Goal: Transaction & Acquisition: Download file/media

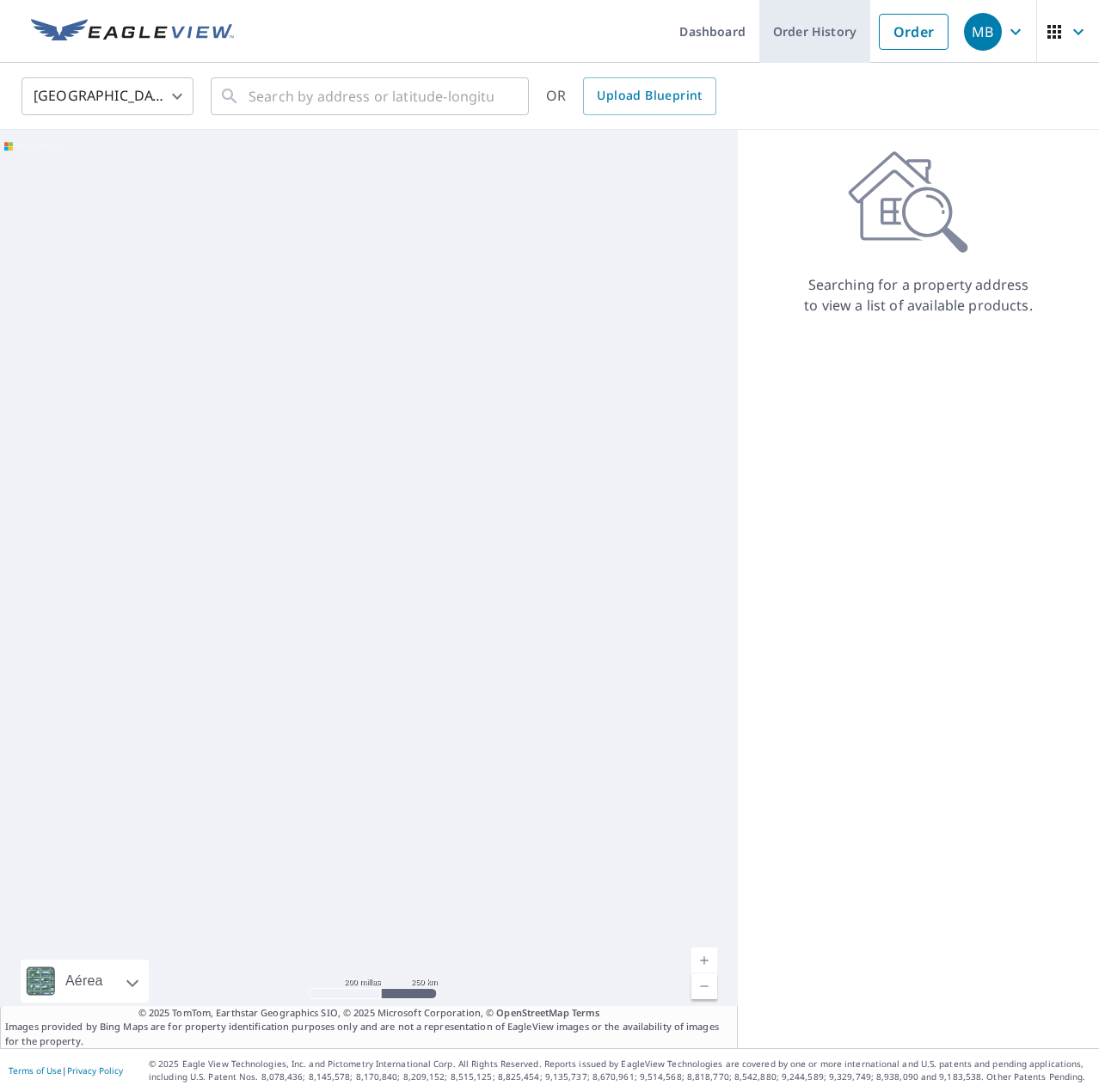
click at [781, 25] on link "Order History" at bounding box center [815, 31] width 111 height 63
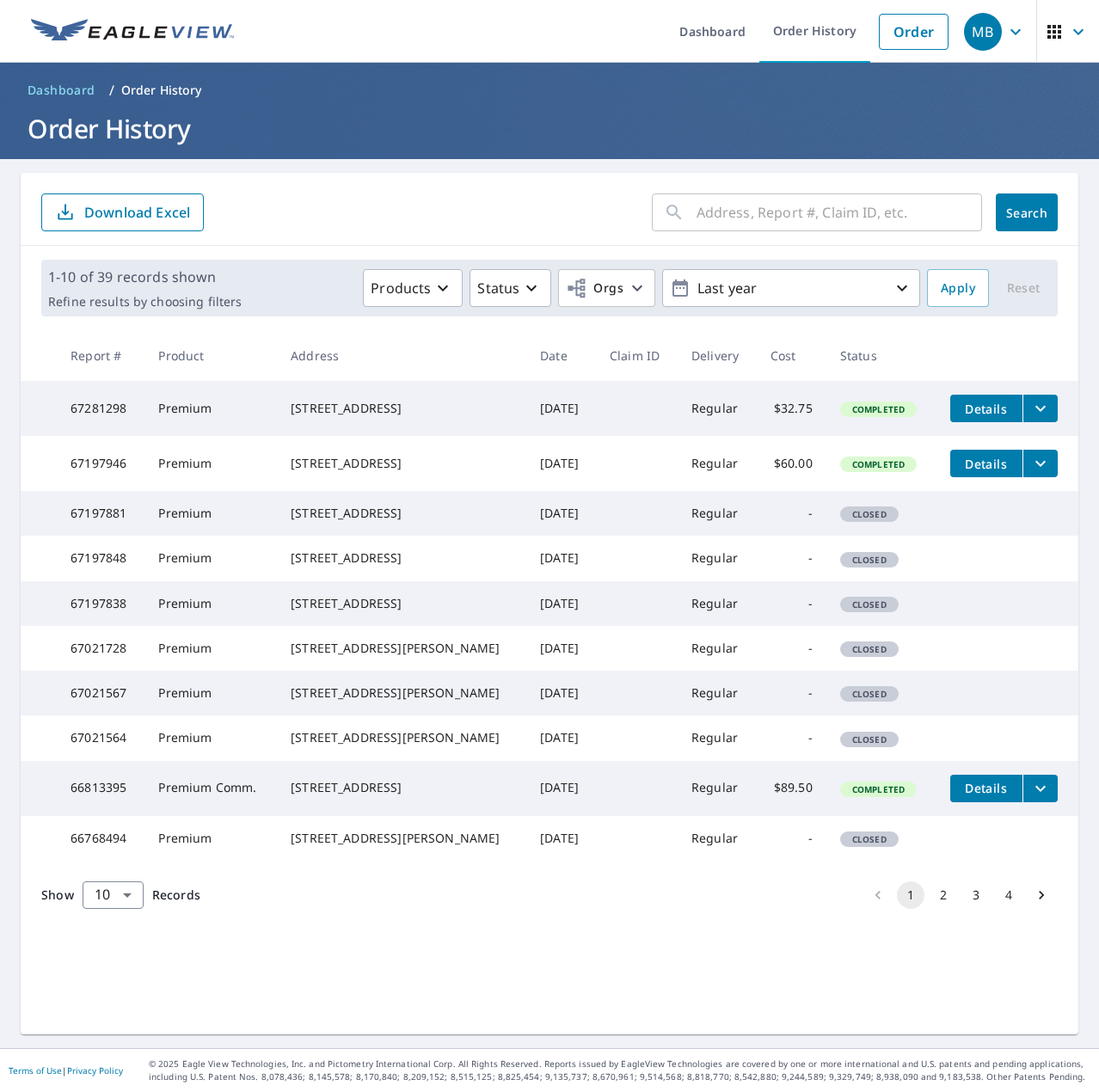
scroll to position [34, 0]
click at [931, 909] on button "2" at bounding box center [943, 895] width 28 height 28
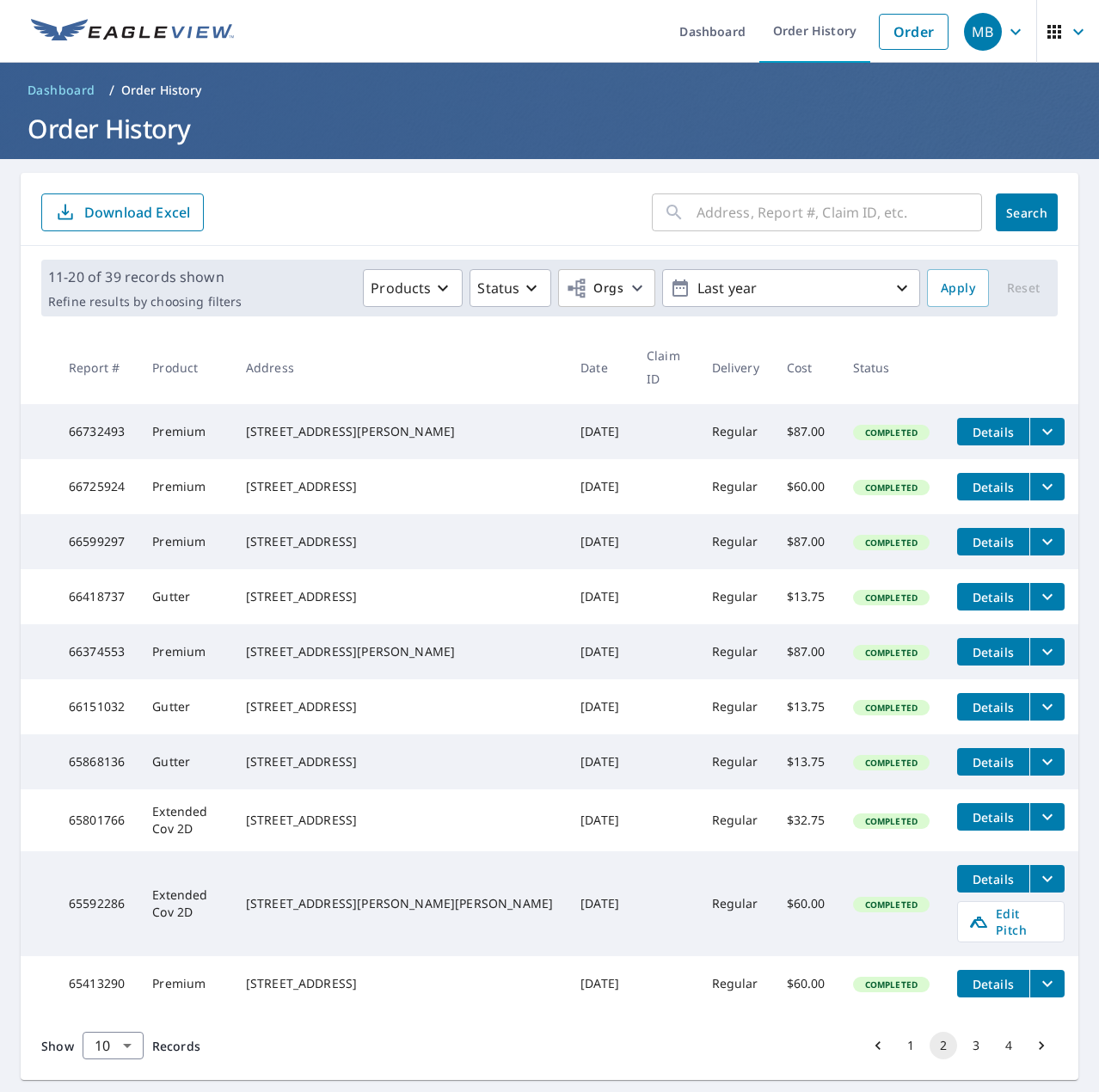
click at [1037, 532] on icon "filesDropdownBtn-66599297" at bounding box center [1047, 542] width 21 height 21
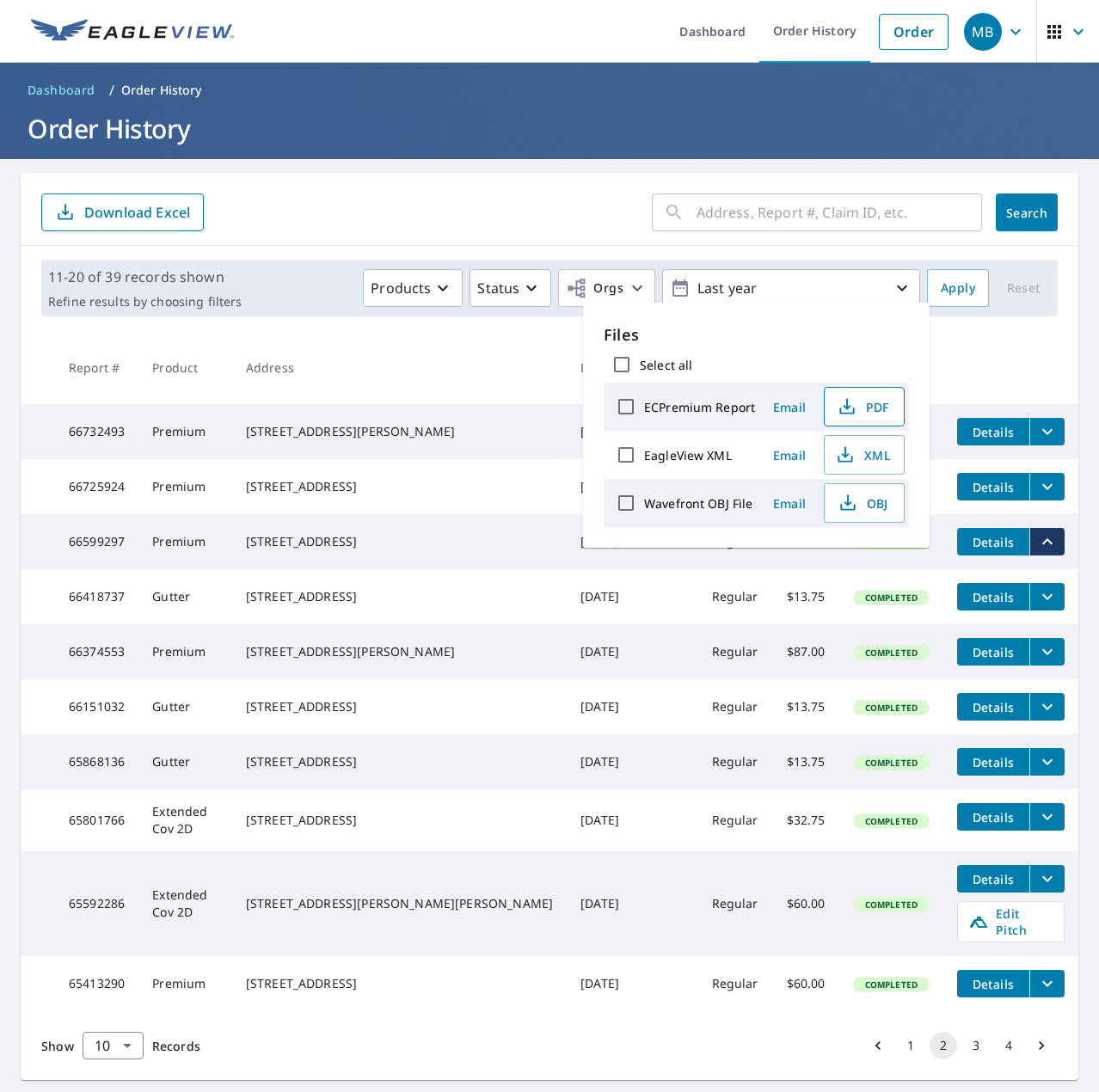
click at [856, 398] on span "PDF" at bounding box center [862, 407] width 55 height 21
click at [452, 200] on form "​ Search Download Excel" at bounding box center [549, 213] width 1016 height 38
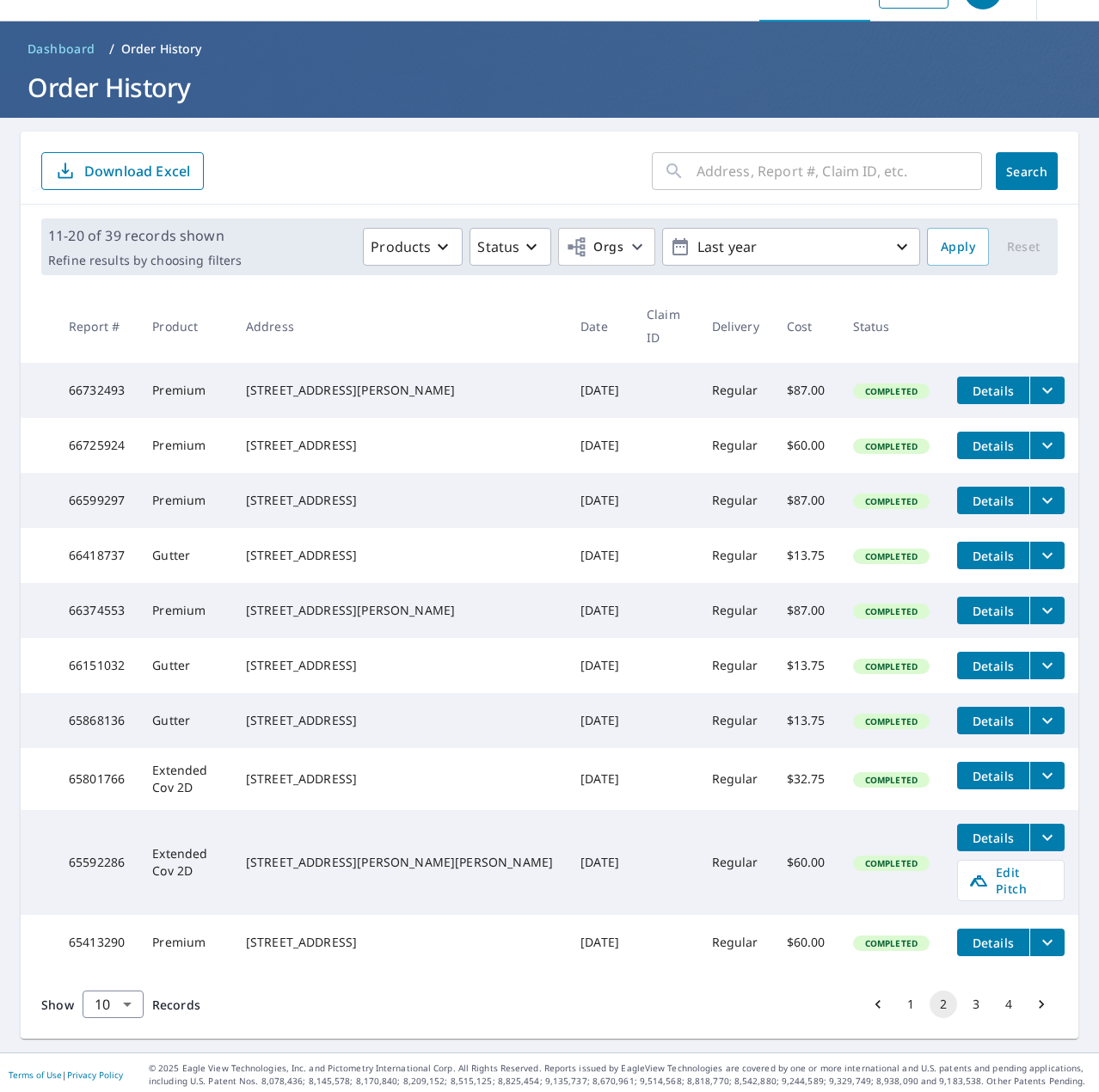
scroll to position [63, 0]
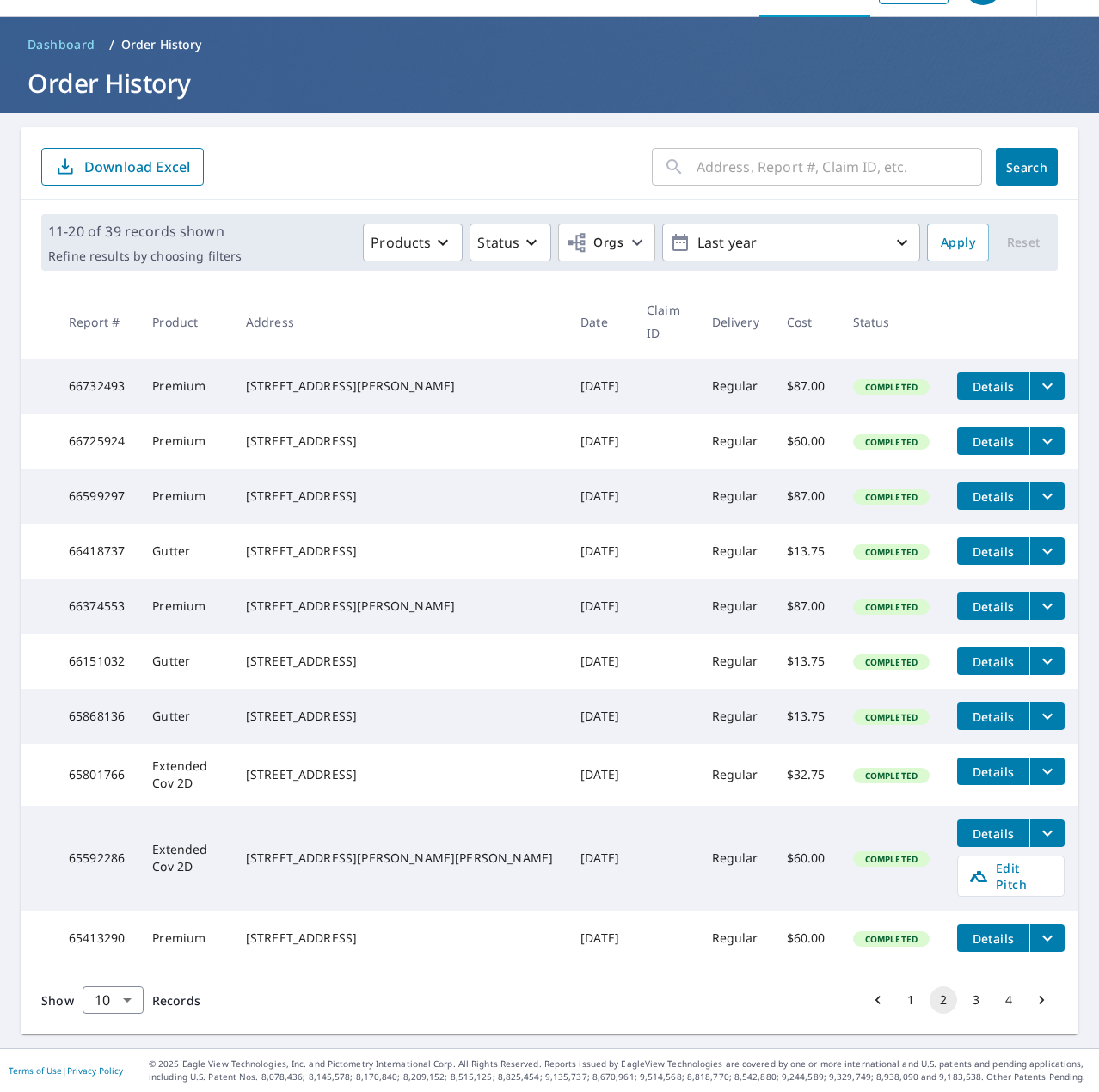
click at [897, 1004] on button "1" at bounding box center [910, 1000] width 28 height 28
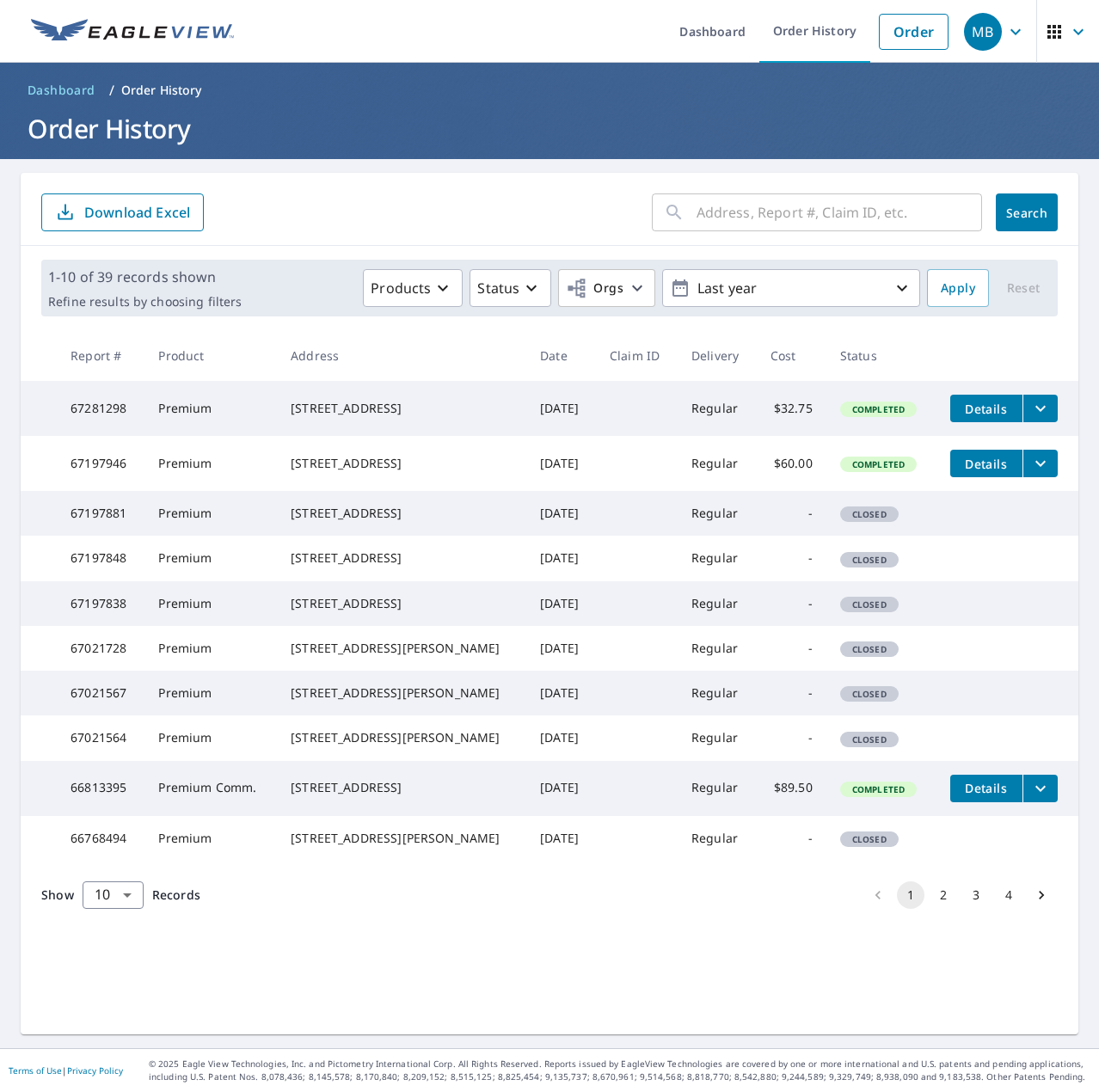
click at [1030, 403] on icon "filesDropdownBtn-67281298" at bounding box center [1040, 408] width 21 height 21
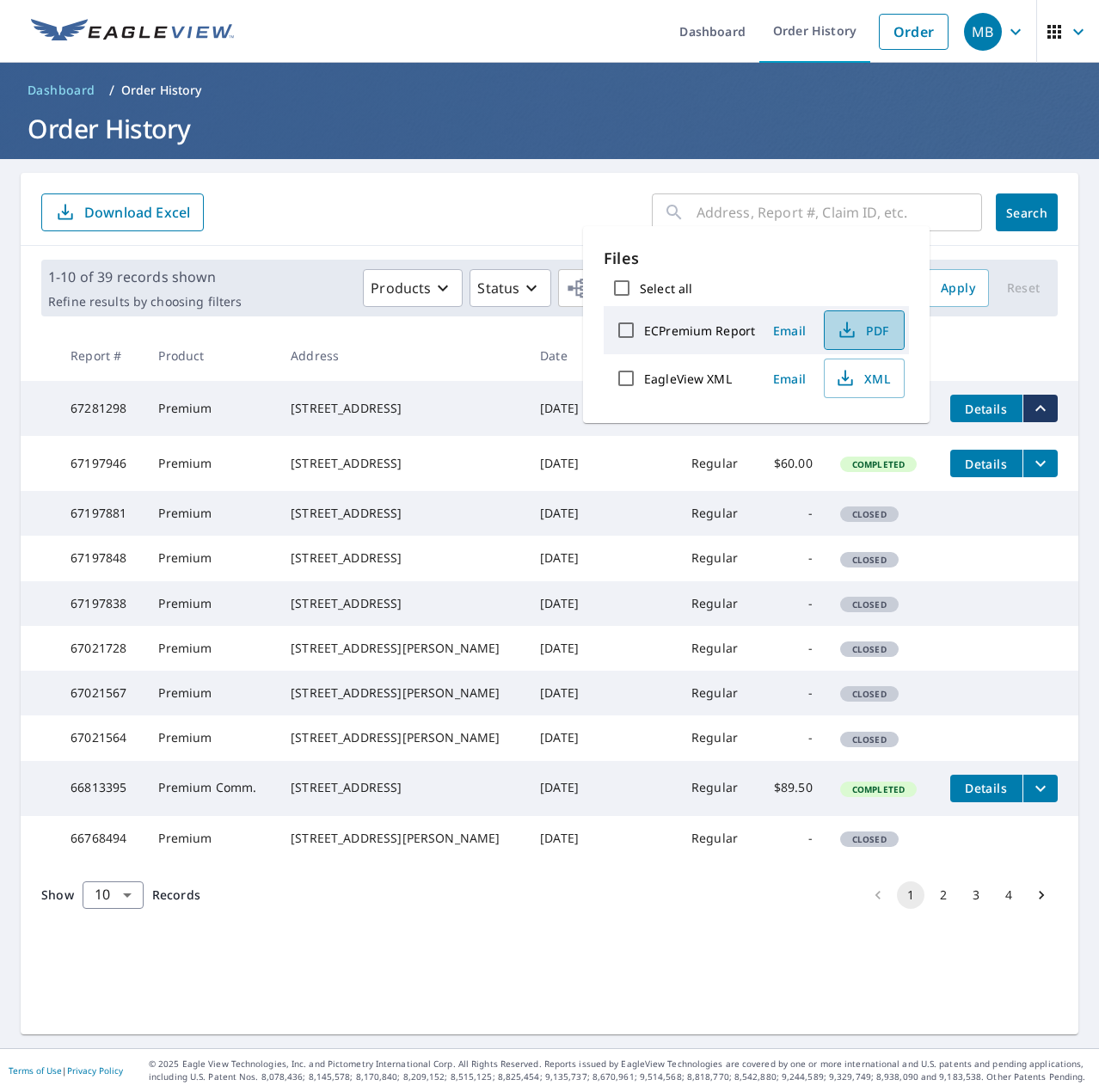
click at [872, 332] on span "PDF" at bounding box center [862, 330] width 55 height 21
